Goal: Information Seeking & Learning: Learn about a topic

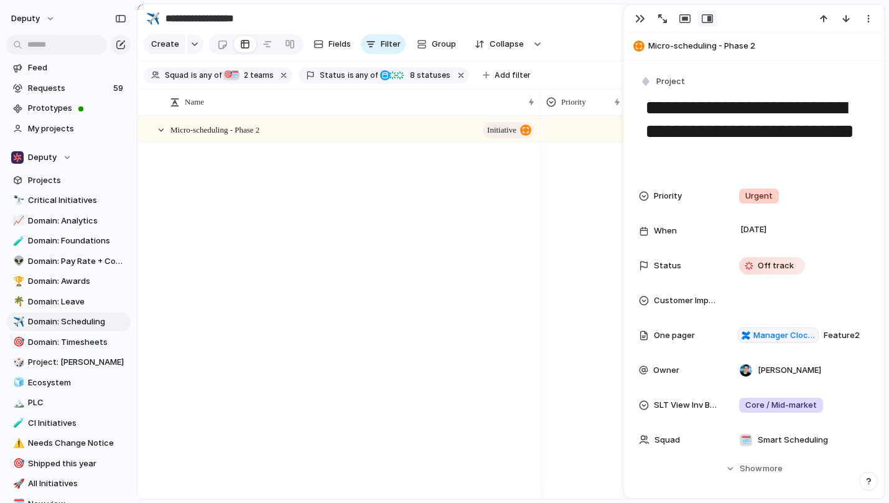
scroll to position [647, 0]
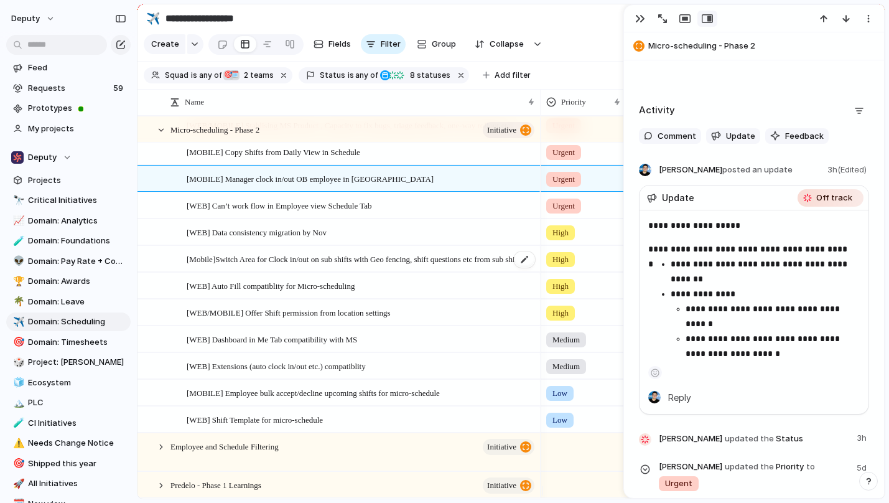
click at [330, 266] on span "[Mobile]Switch Area for Clock in/out on sub shifts with Geo fencing, shift ques…" at bounding box center [362, 258] width 350 height 14
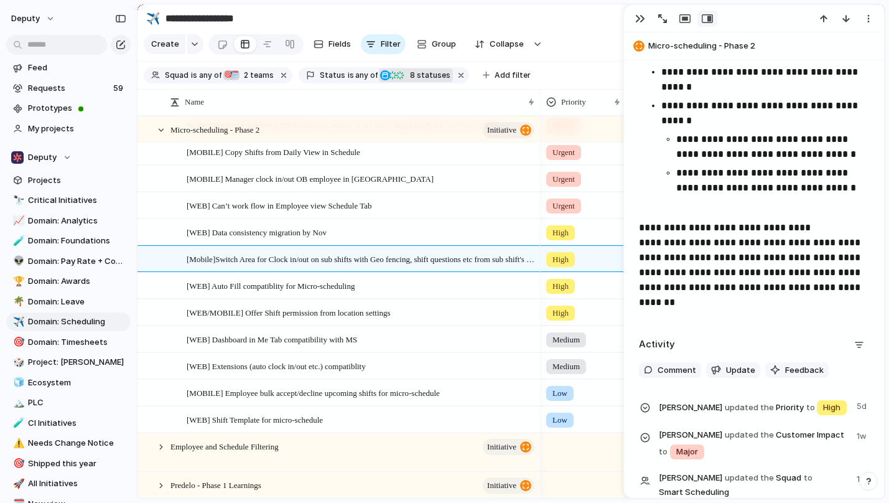
scroll to position [929, 0]
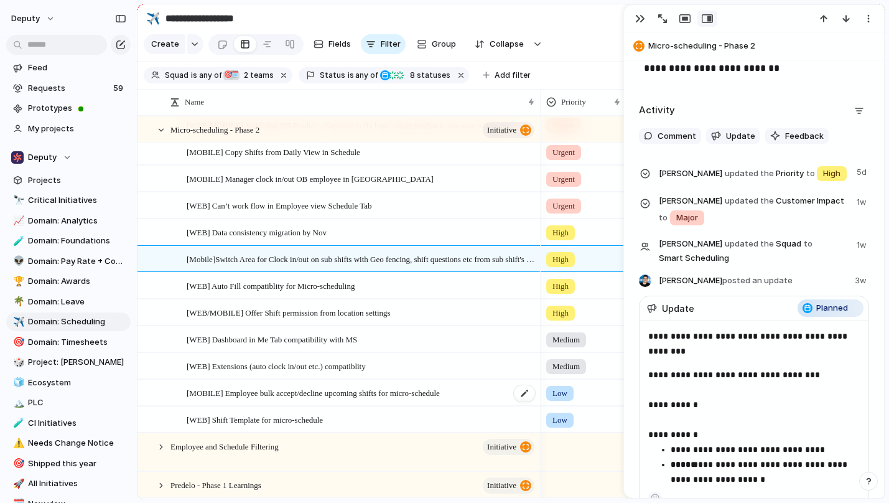
click at [332, 400] on span "[MOBILE] Employee bulk accept/decline upcoming shifts for micro-schedule" at bounding box center [313, 392] width 253 height 14
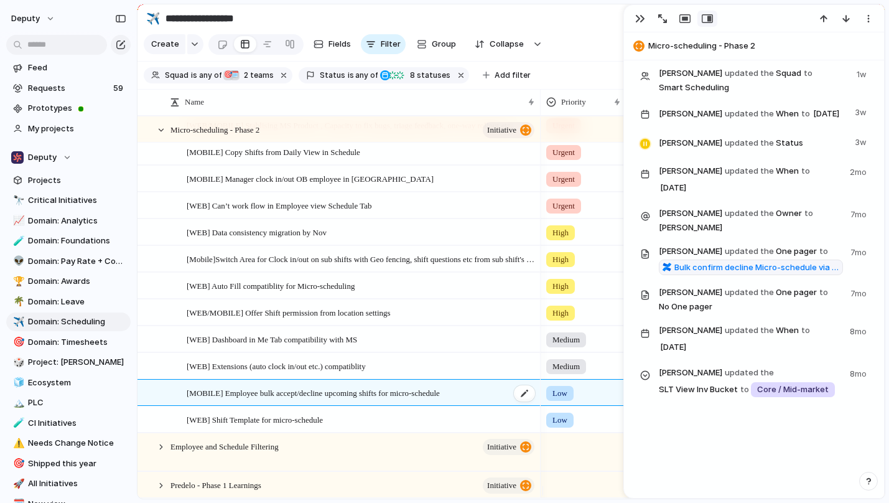
scroll to position [672, 0]
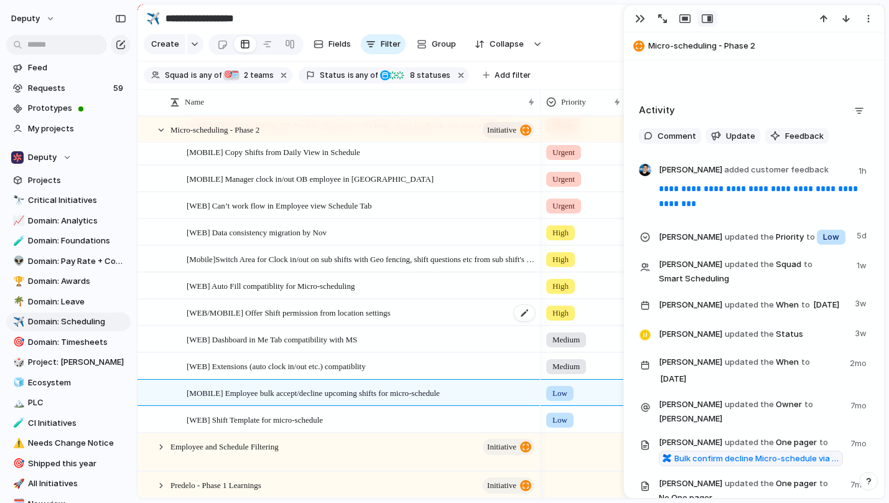
click at [391, 319] on span "[WEB/MOBILE] Offer Shift permission from location settings" at bounding box center [289, 312] width 204 height 14
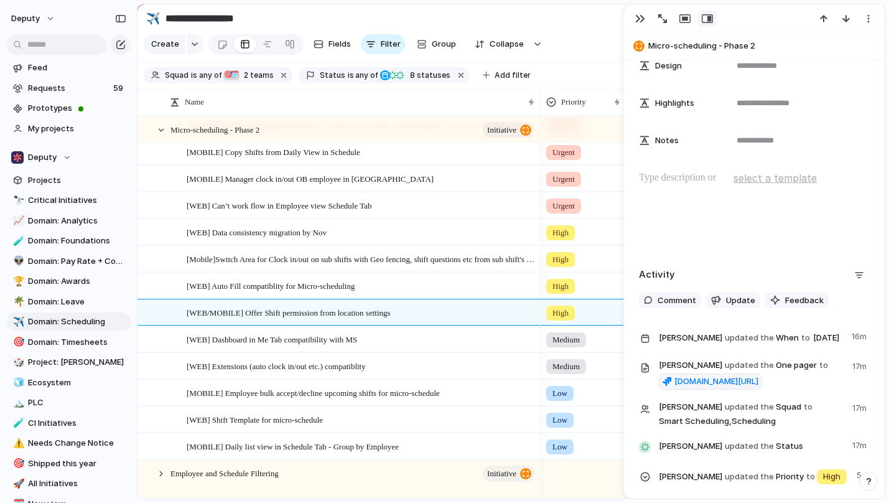
scroll to position [634, 0]
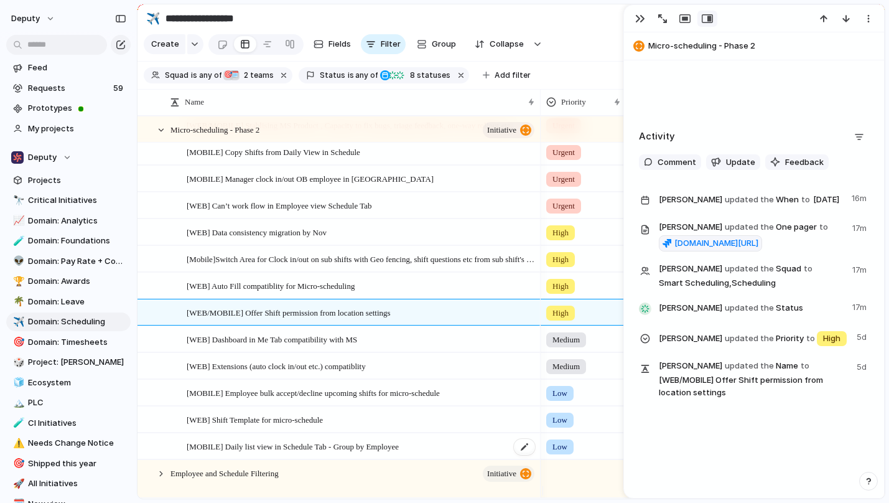
click at [357, 453] on span "[MOBILE] Daily list view in Schedule Tab - Group by Employee" at bounding box center [293, 446] width 212 height 14
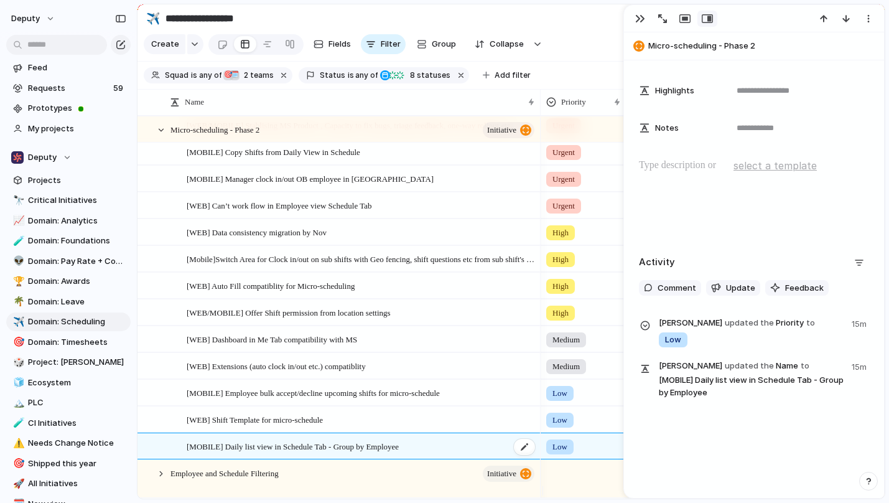
scroll to position [483, 0]
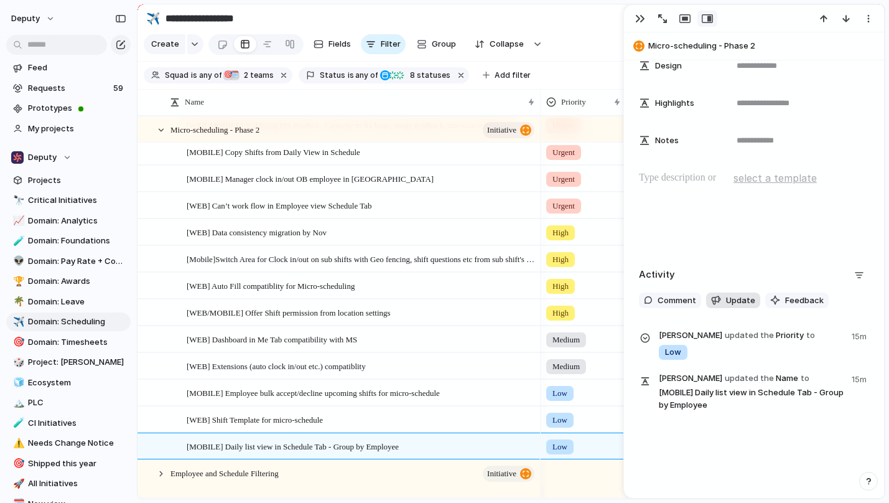
click at [739, 300] on span "Update" at bounding box center [740, 300] width 29 height 12
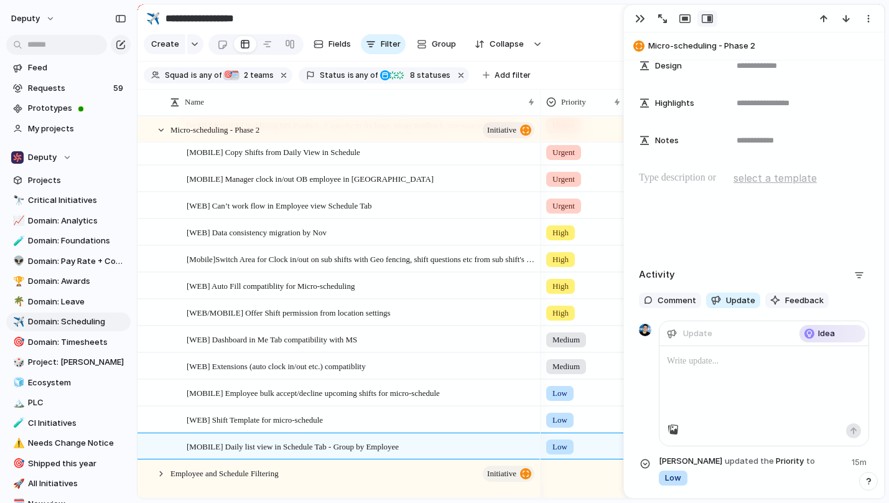
click at [685, 365] on p at bounding box center [764, 361] width 194 height 15
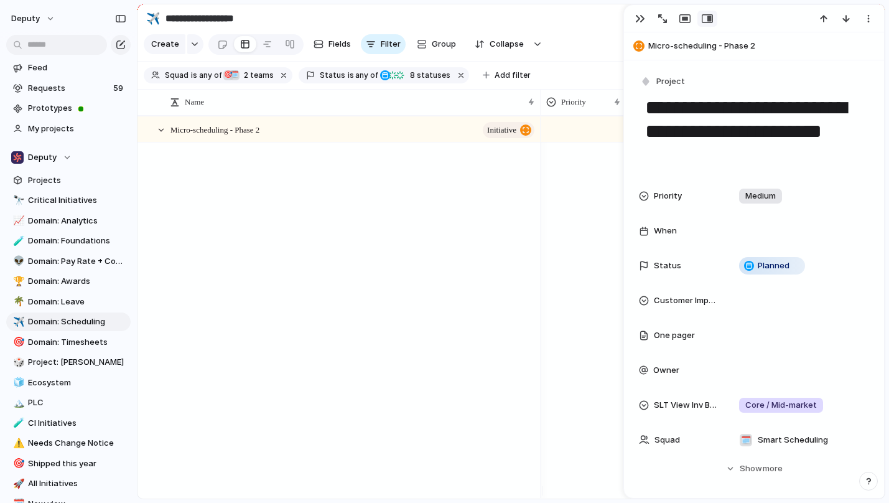
scroll to position [26, 0]
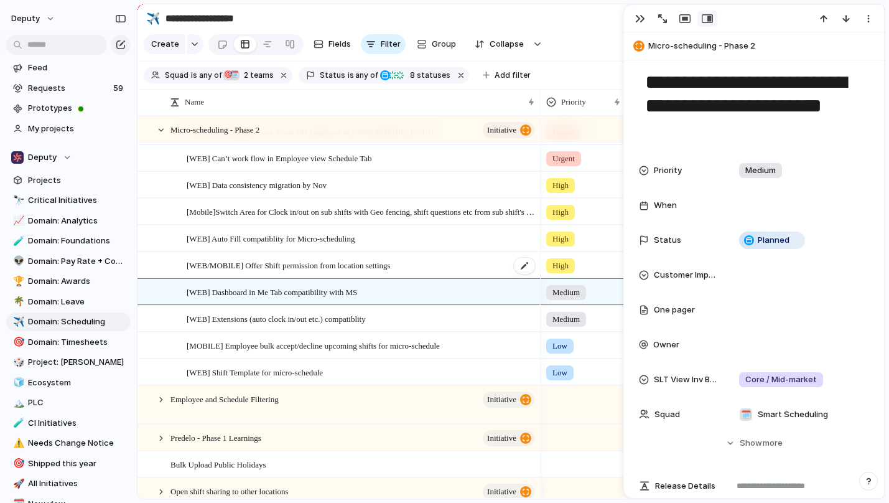
click at [308, 271] on span "[WEB/MOBILE] Offer Shift permission from location settings" at bounding box center [289, 265] width 204 height 14
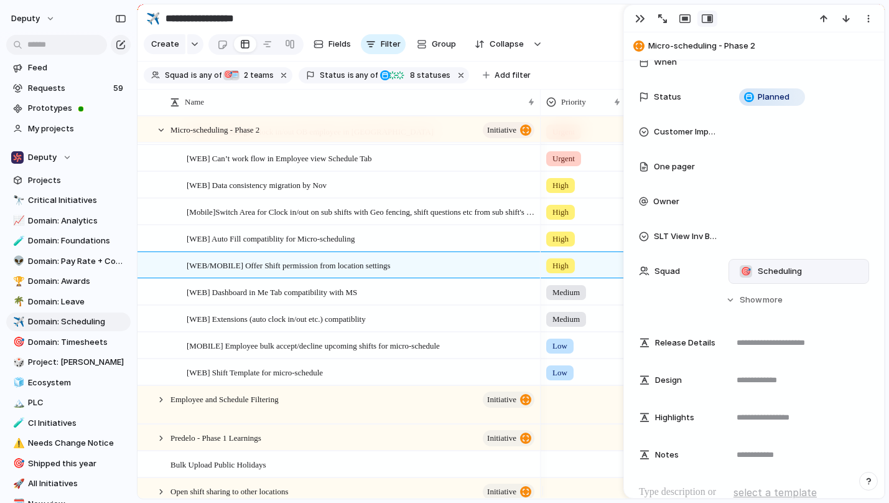
scroll to position [181, 0]
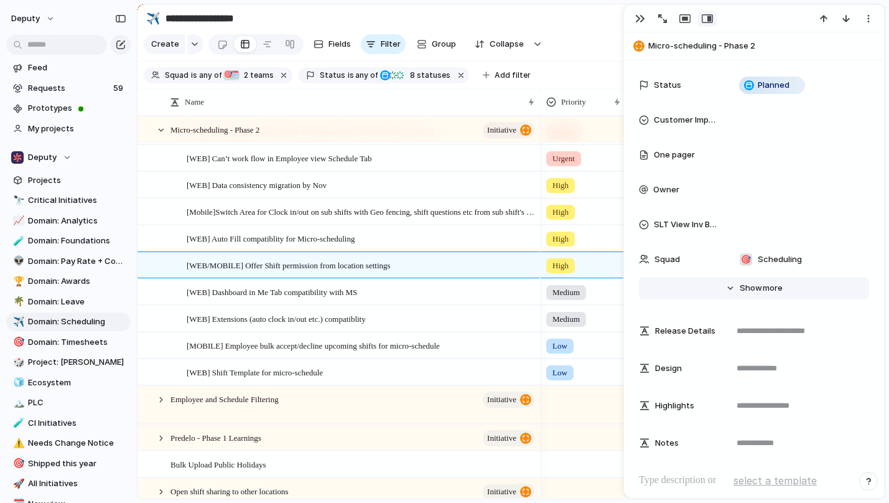
click at [753, 291] on span "Show" at bounding box center [751, 288] width 22 height 12
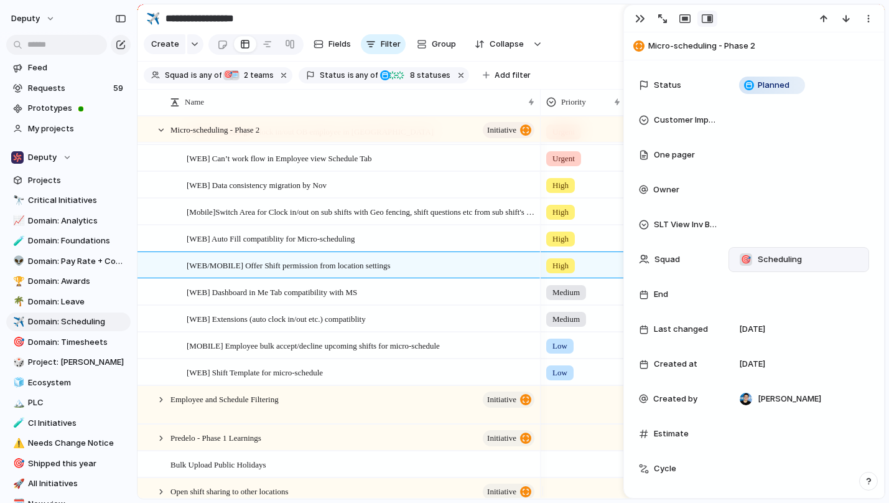
click at [822, 254] on div "🎯 Scheduling" at bounding box center [798, 260] width 129 height 14
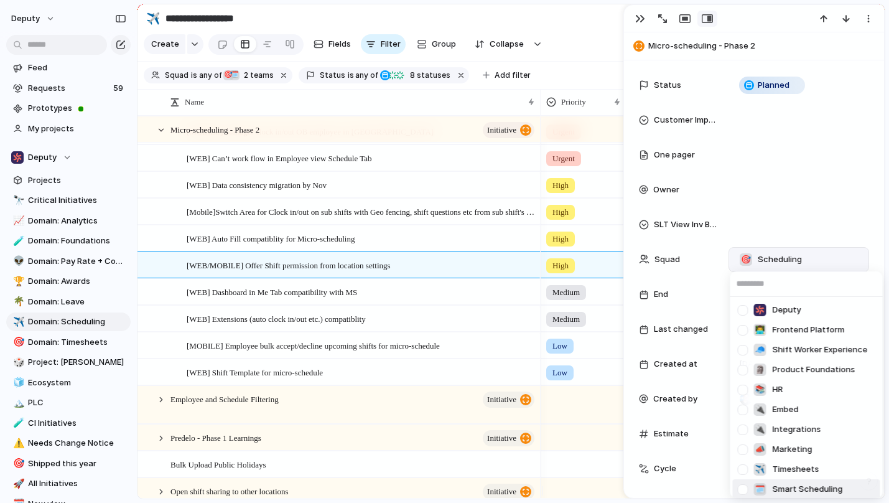
click at [740, 491] on div at bounding box center [744, 490] width 22 height 22
click at [793, 194] on div "Deputy 👨‍💻 Frontend Platform 🧢 Shift Worker Experience 🗿 Product Foundations 📚 …" at bounding box center [444, 251] width 889 height 503
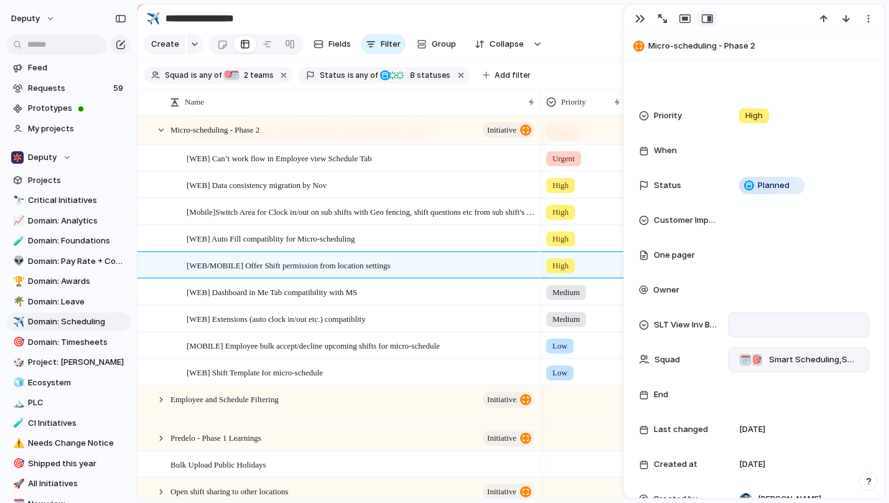
scroll to position [54, 0]
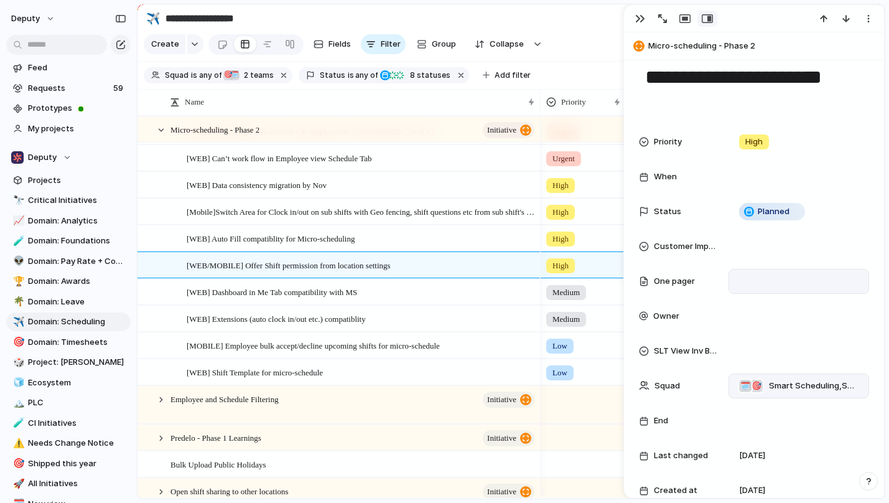
click at [736, 283] on div at bounding box center [799, 281] width 132 height 16
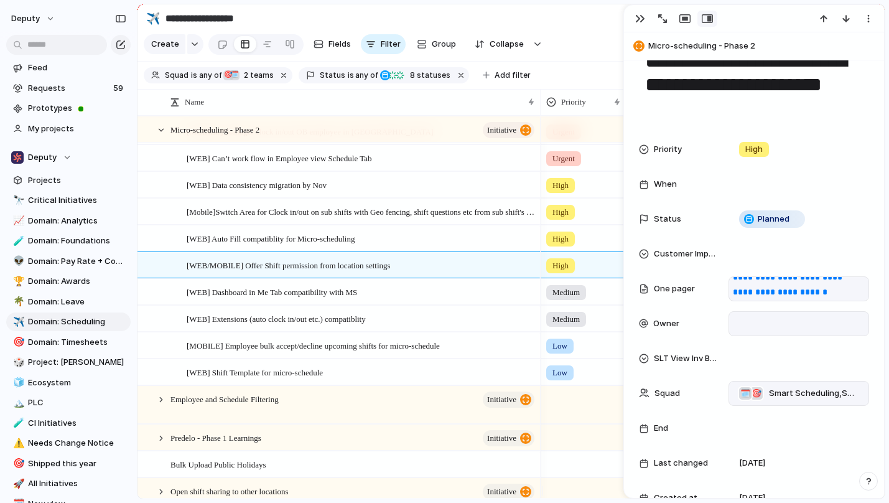
click at [835, 319] on div at bounding box center [798, 324] width 129 height 14
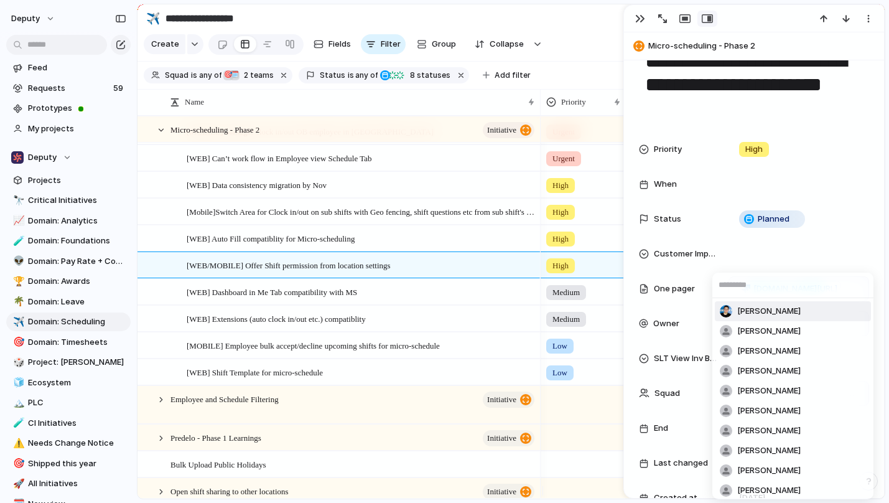
scroll to position [0, 0]
click at [694, 265] on div "Caesar Li Emmanuel Omondi Naomi MacDonald David Barker Gianfelix Goenawan Matth…" at bounding box center [444, 251] width 889 height 503
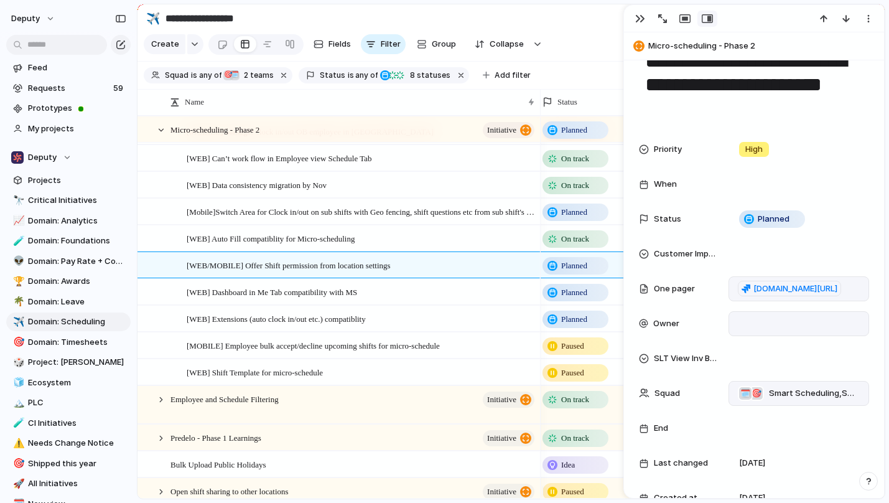
click at [588, 272] on span "Planned" at bounding box center [574, 266] width 26 height 12
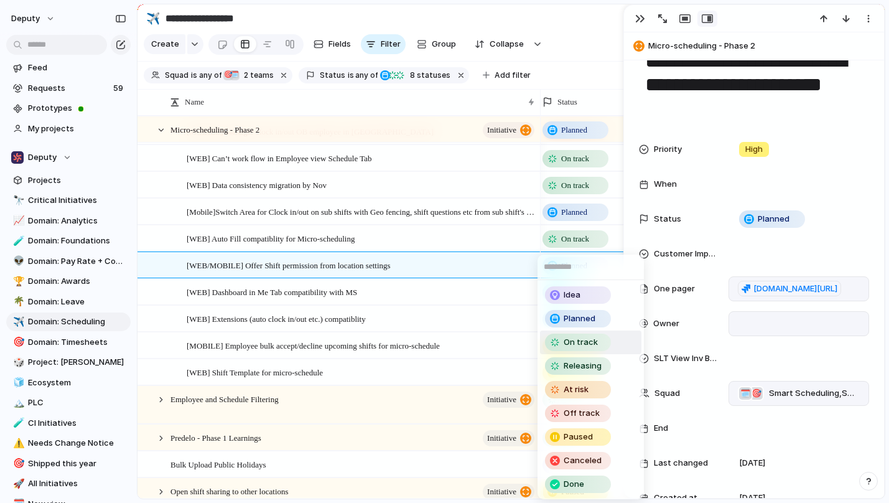
click at [575, 342] on span "On track" at bounding box center [581, 342] width 34 height 12
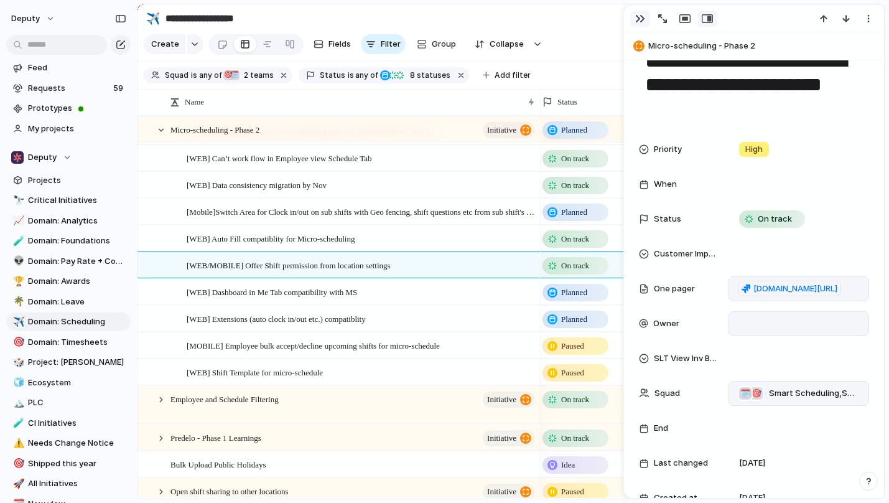
click at [642, 21] on div "button" at bounding box center [641, 19] width 10 height 10
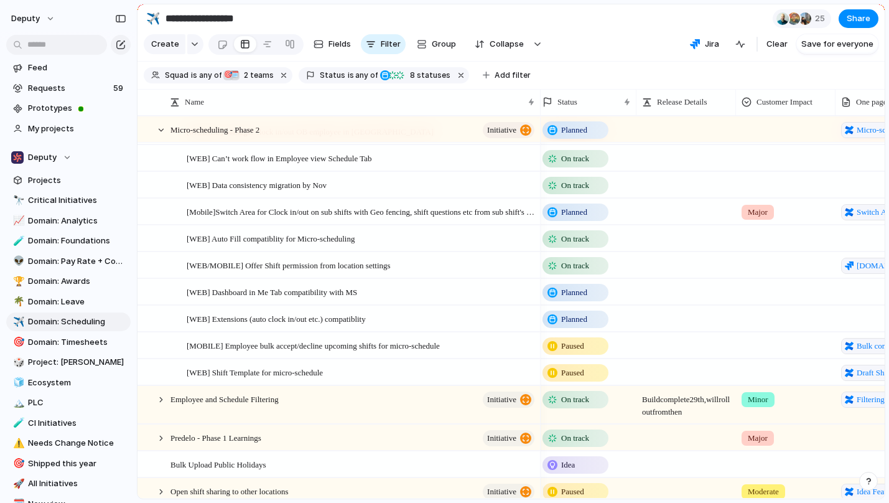
scroll to position [0, 188]
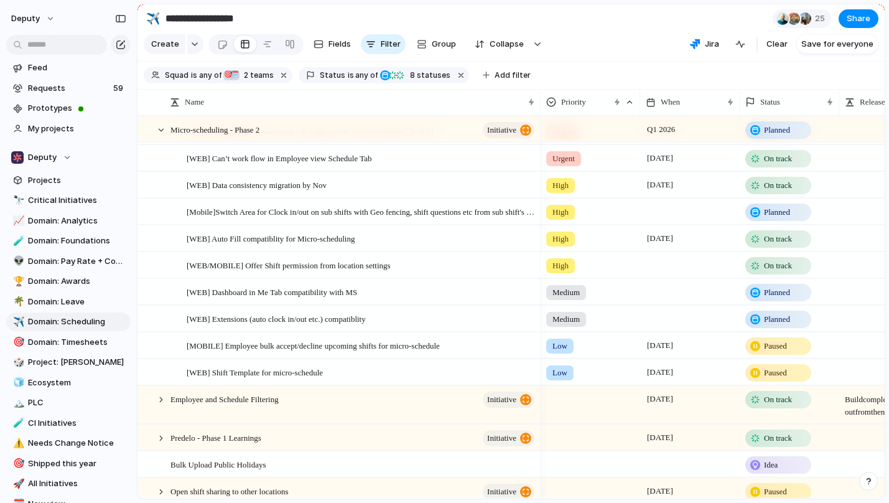
click at [655, 273] on div at bounding box center [691, 265] width 100 height 26
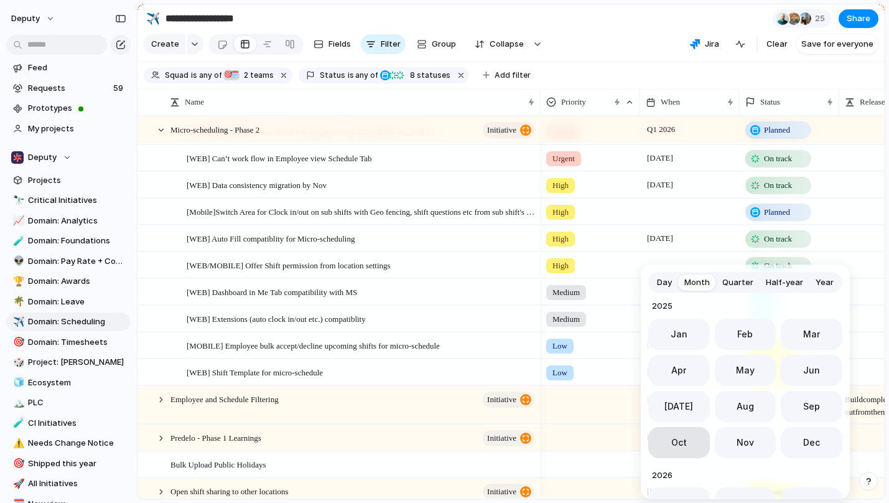
click at [679, 444] on span "Oct" at bounding box center [680, 442] width 16 height 13
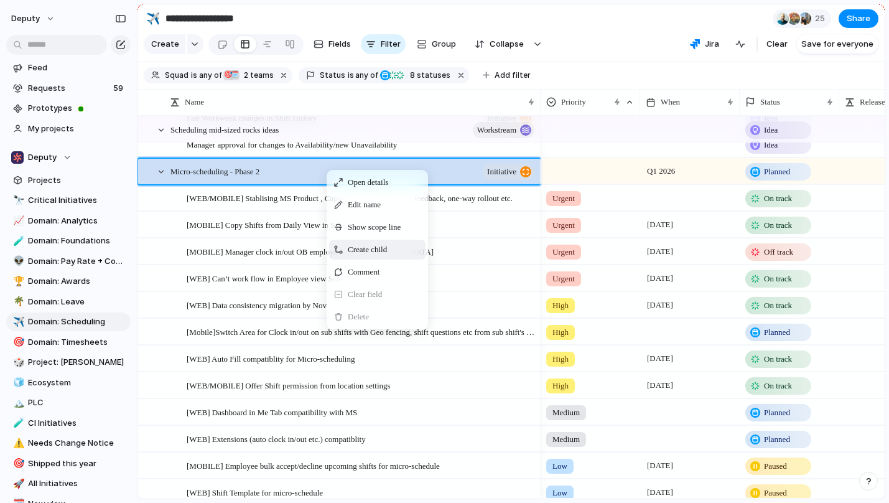
click at [367, 256] on span "Create child" at bounding box center [367, 249] width 39 height 12
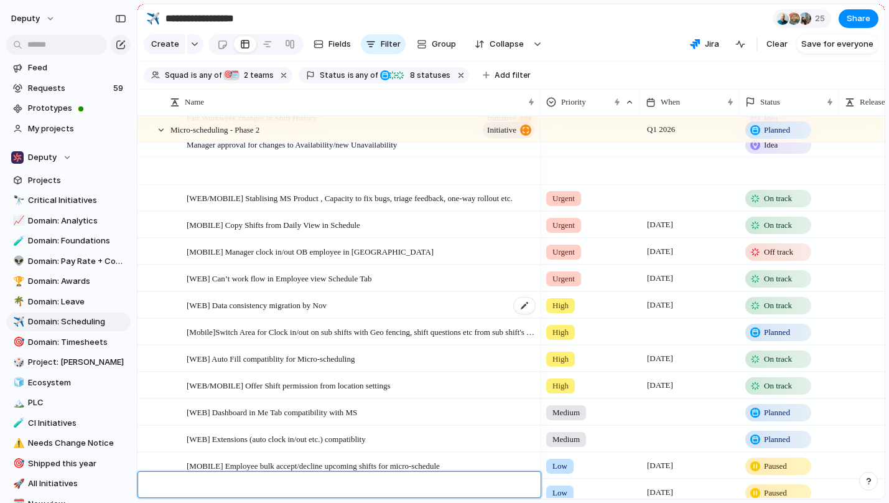
scroll to position [2291, 0]
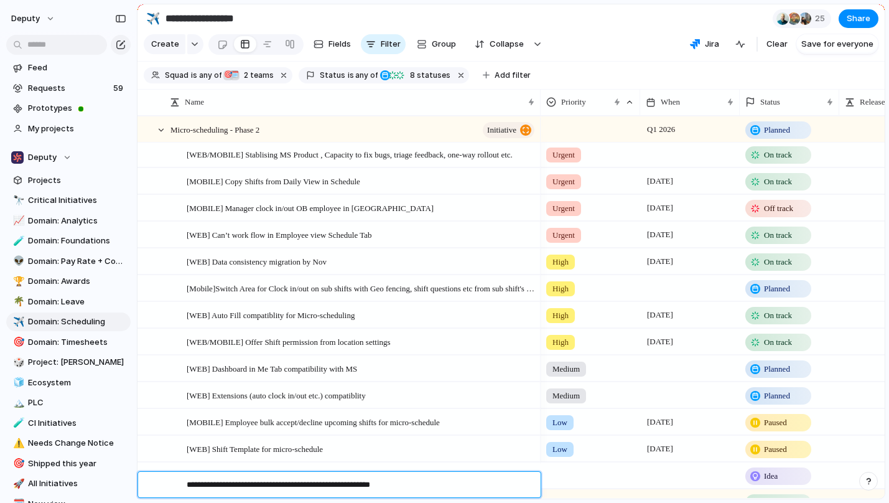
type textarea "**********"
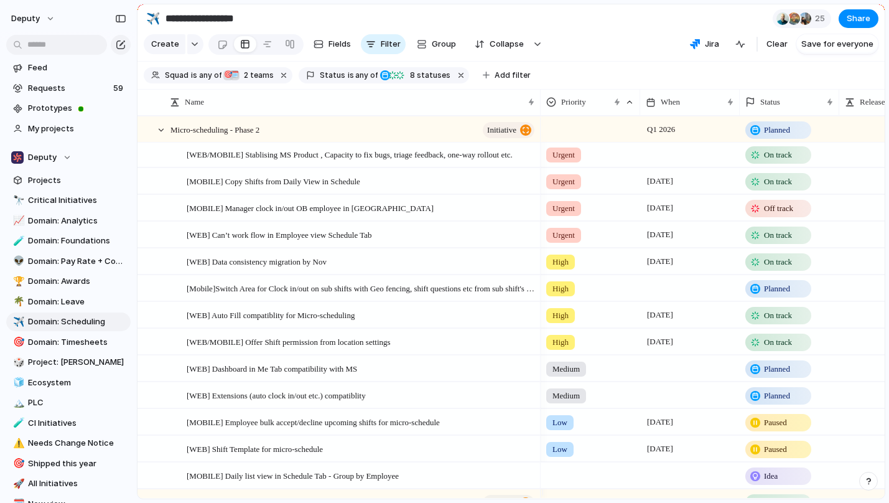
click at [566, 483] on div at bounding box center [591, 473] width 98 height 21
click at [567, 481] on span "Low" at bounding box center [563, 485] width 16 height 12
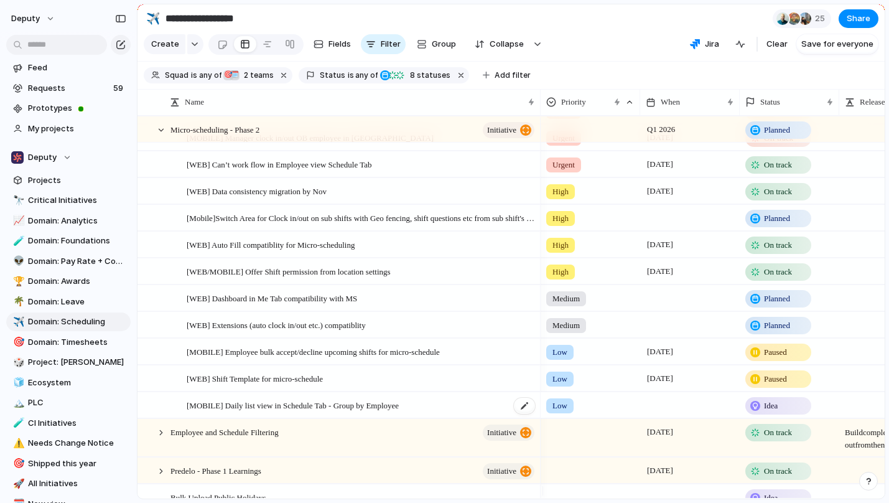
click at [450, 418] on div "[MOBILE] Daily list view in Schedule Tab - Group by Employee" at bounding box center [362, 406] width 350 height 26
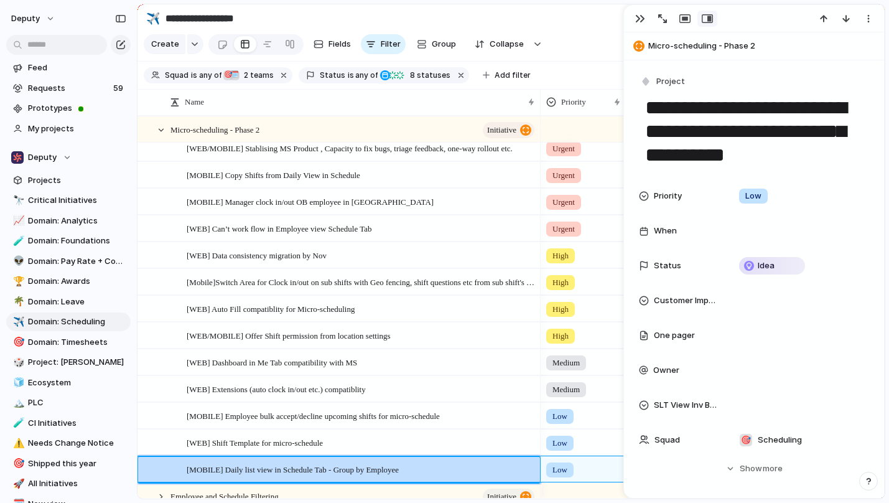
scroll to position [0, 1]
